Goal: Transaction & Acquisition: Purchase product/service

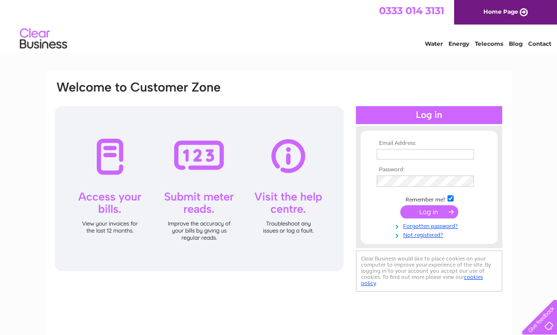
click at [421, 158] on input "text" at bounding box center [425, 154] width 97 height 10
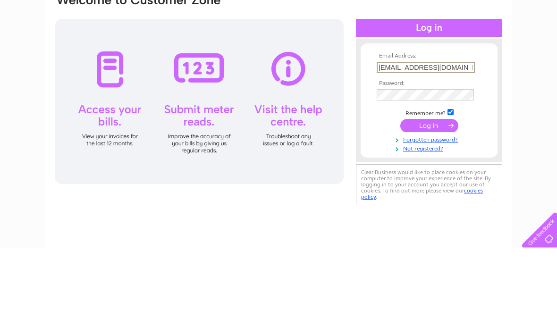
type input "Thatweeshop@gmail.com"
click at [427, 206] on input "submit" at bounding box center [429, 212] width 58 height 13
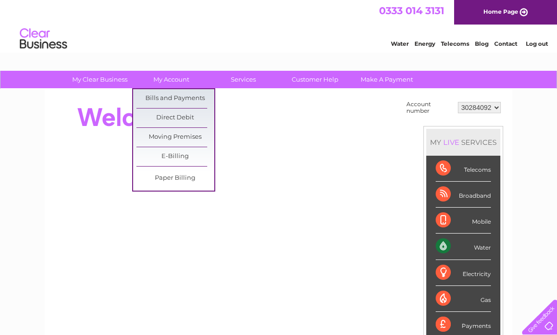
click at [182, 101] on link "Bills and Payments" at bounding box center [175, 98] width 78 height 19
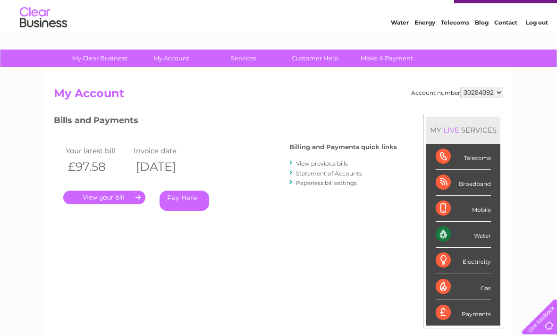
scroll to position [21, 0]
click at [334, 176] on link "Statement of Accounts" at bounding box center [329, 173] width 66 height 7
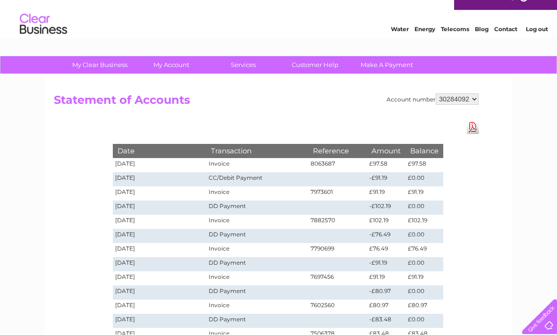
scroll to position [15, 0]
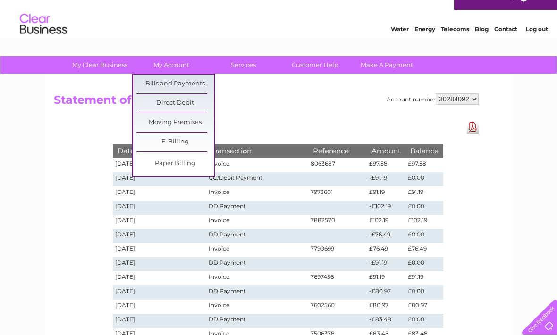
click at [188, 88] on link "Bills and Payments" at bounding box center [175, 84] width 78 height 19
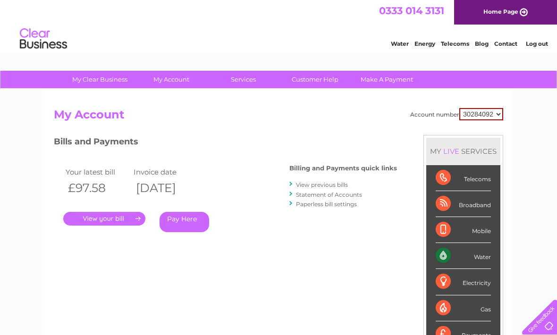
click at [110, 223] on link "." at bounding box center [104, 219] width 82 height 14
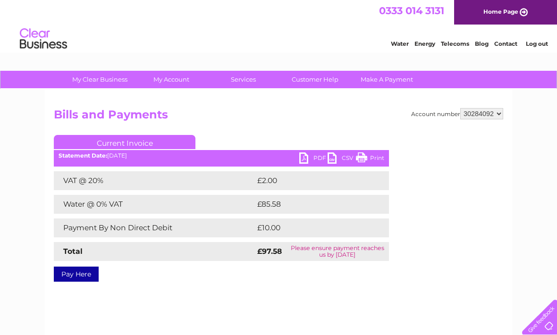
click at [74, 275] on link "Pay Here" at bounding box center [76, 274] width 45 height 15
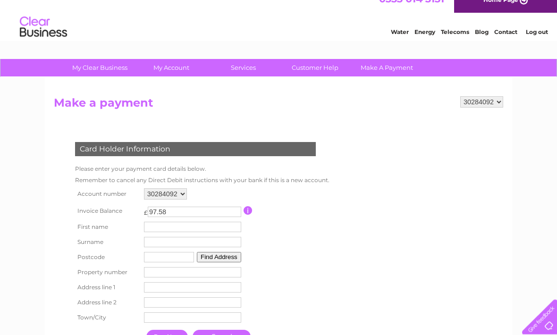
scroll to position [12, 0]
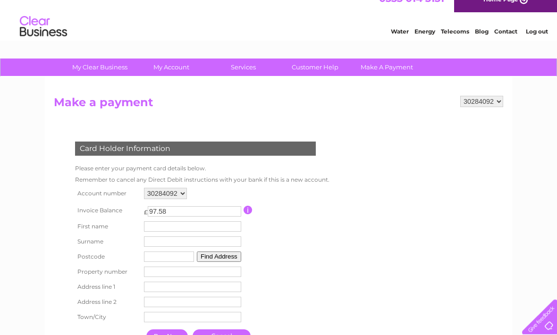
click at [184, 225] on input "text" at bounding box center [192, 227] width 97 height 10
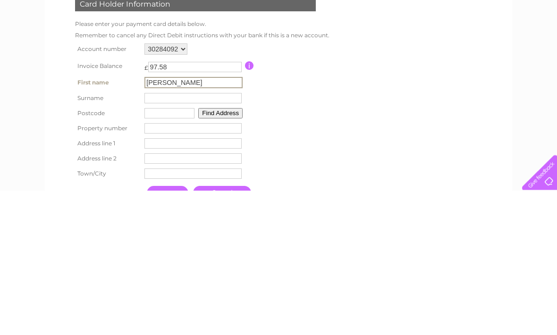
type input "Nicola"
click at [190, 238] on input "text" at bounding box center [192, 243] width 97 height 10
type input "Heppenstall"
type input "G75 8wa"
click at [231, 252] on button "Find Address" at bounding box center [219, 257] width 44 height 10
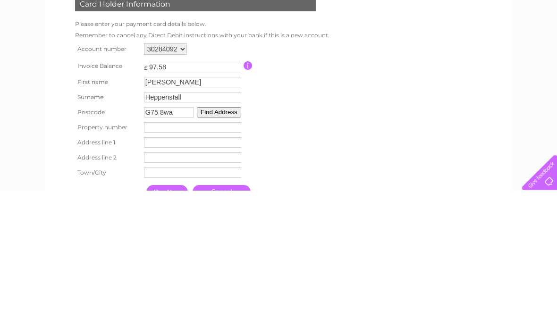
scroll to position [157, 0]
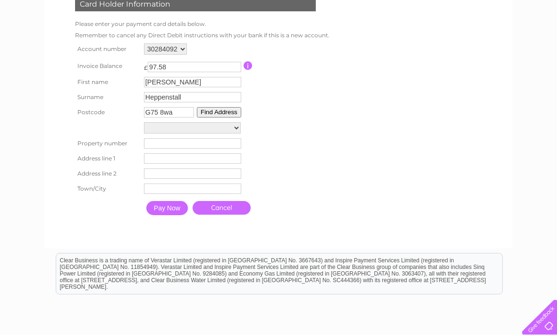
click at [236, 131] on select "Olympia Court, Street Side Dslam Cab Nncygh, Monroe Avenue Street Record, Monro…" at bounding box center [192, 127] width 97 height 11
select select "2,Monroe Avenue,,Glasgow"
type input "2"
type input "Monroe Avenue"
type input "Glasgow"
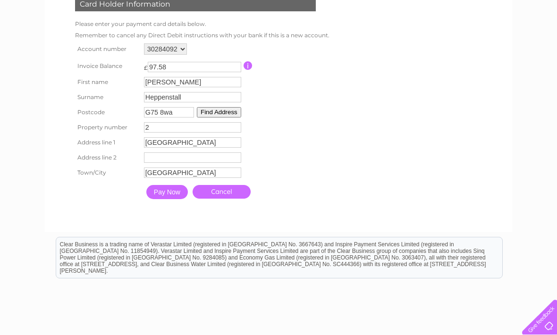
click at [176, 199] on input "Pay Now" at bounding box center [167, 192] width 42 height 14
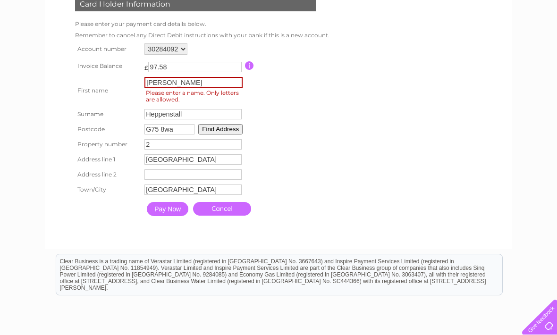
click at [215, 81] on input "Nicola" at bounding box center [193, 82] width 98 height 11
type input "N"
type input "Nicola"
click at [454, 128] on form "30284092 Make a payment Card Holder Information Please enter your payment card …" at bounding box center [278, 95] width 449 height 288
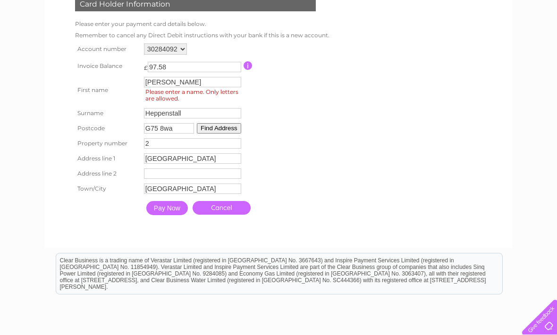
click at [173, 215] on input "Pay Now" at bounding box center [167, 208] width 42 height 14
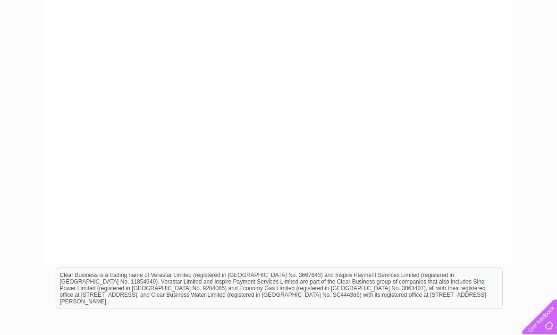
scroll to position [309, 0]
